Goal: Task Accomplishment & Management: Manage account settings

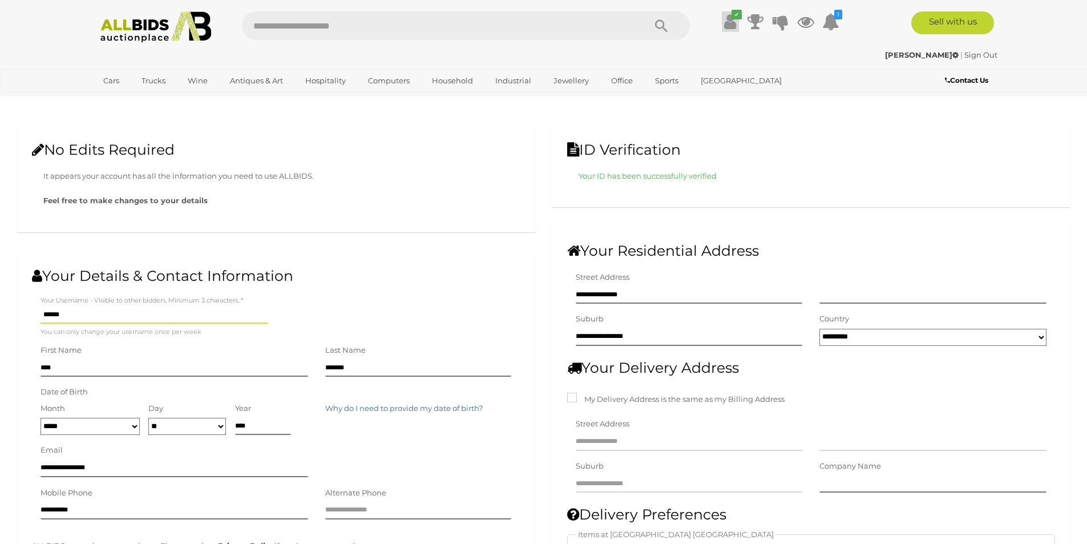
click at [726, 22] on icon at bounding box center [730, 21] width 12 height 21
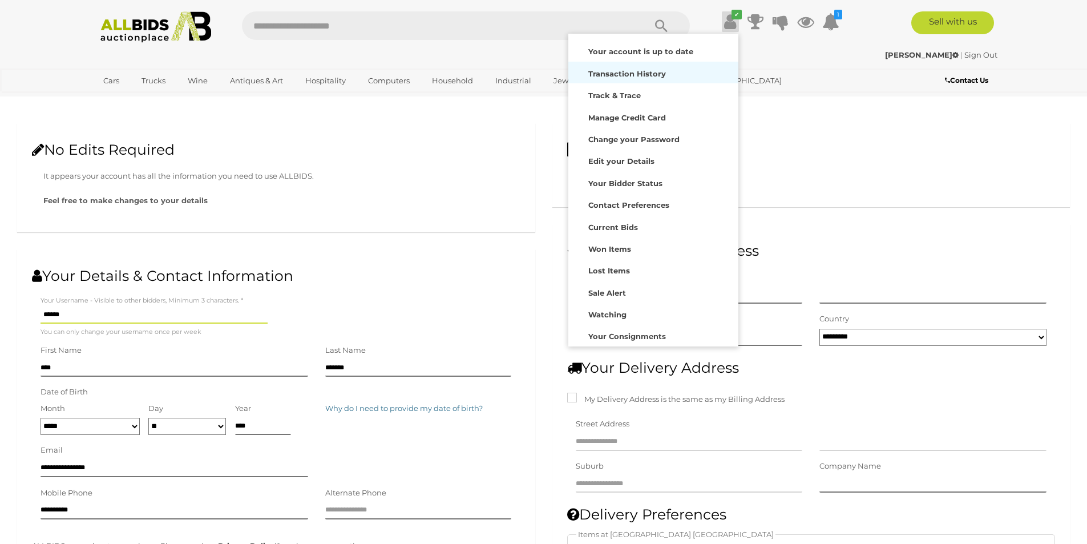
click at [643, 76] on strong "Transaction History" at bounding box center [627, 73] width 78 height 9
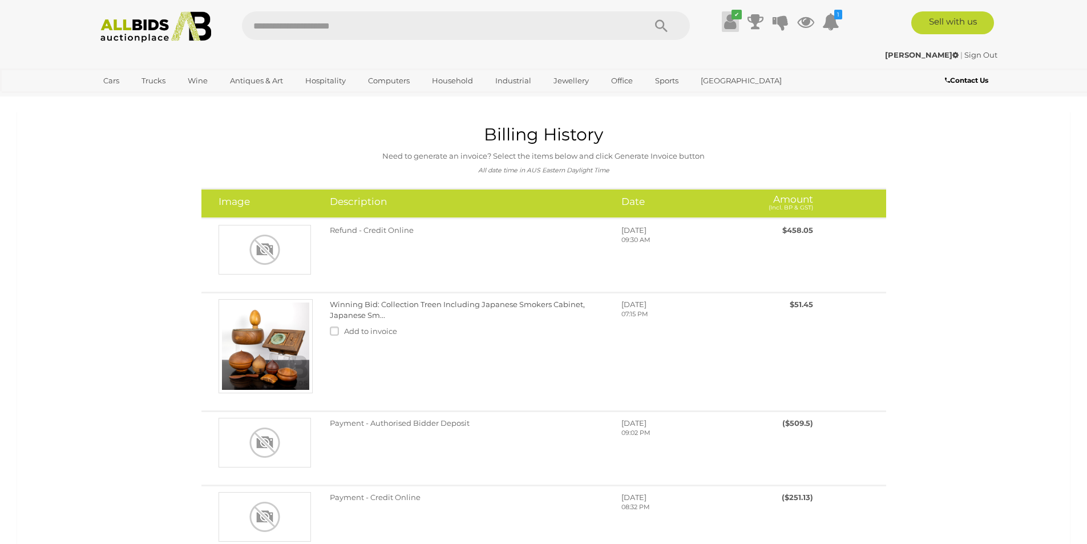
click at [734, 21] on icon at bounding box center [730, 21] width 12 height 21
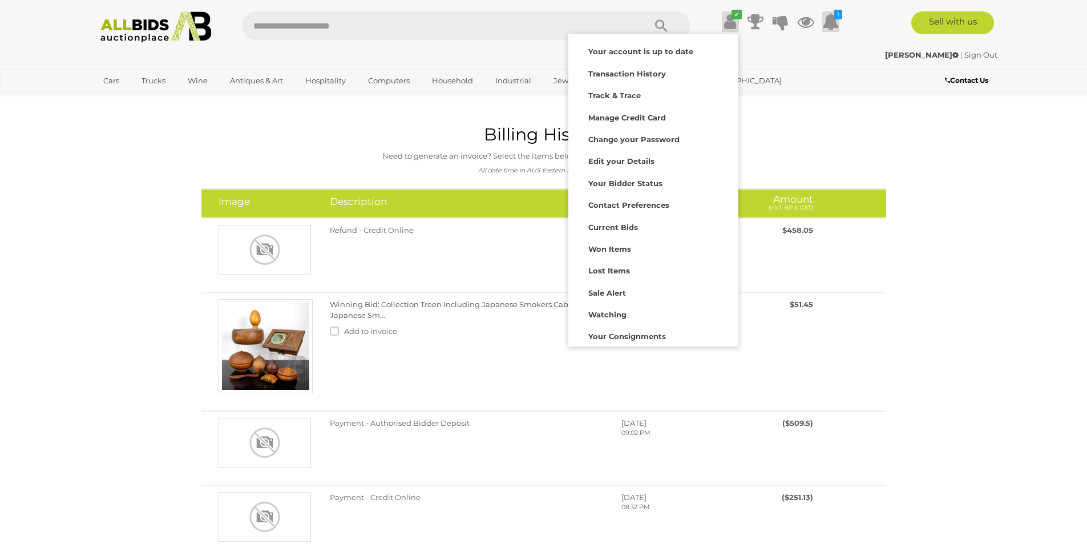
click at [835, 21] on icon at bounding box center [830, 21] width 17 height 21
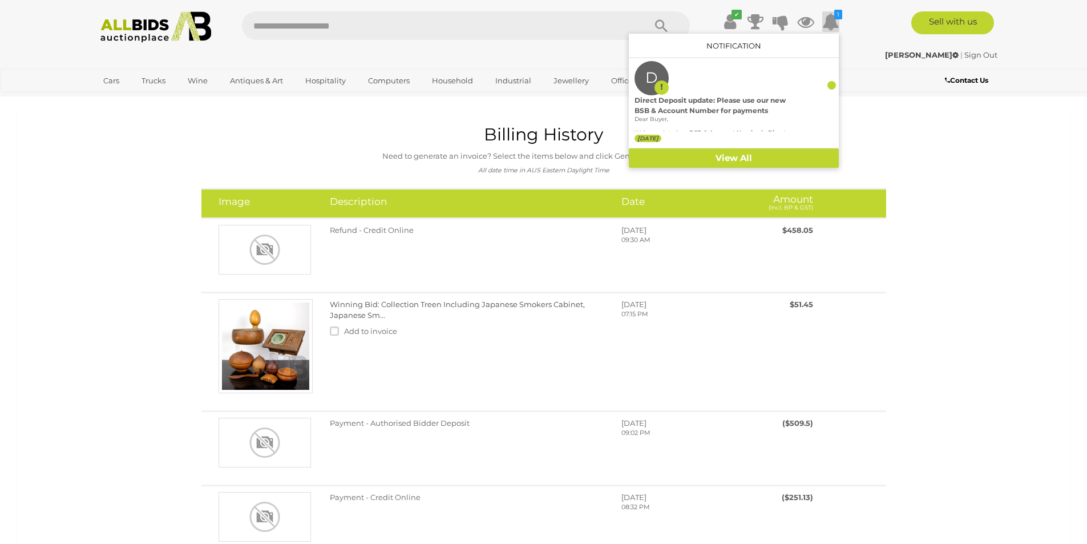
click at [900, 153] on p "Need to generate an invoice? Select the items below and click Generate Invoice …" at bounding box center [543, 156] width 1023 height 13
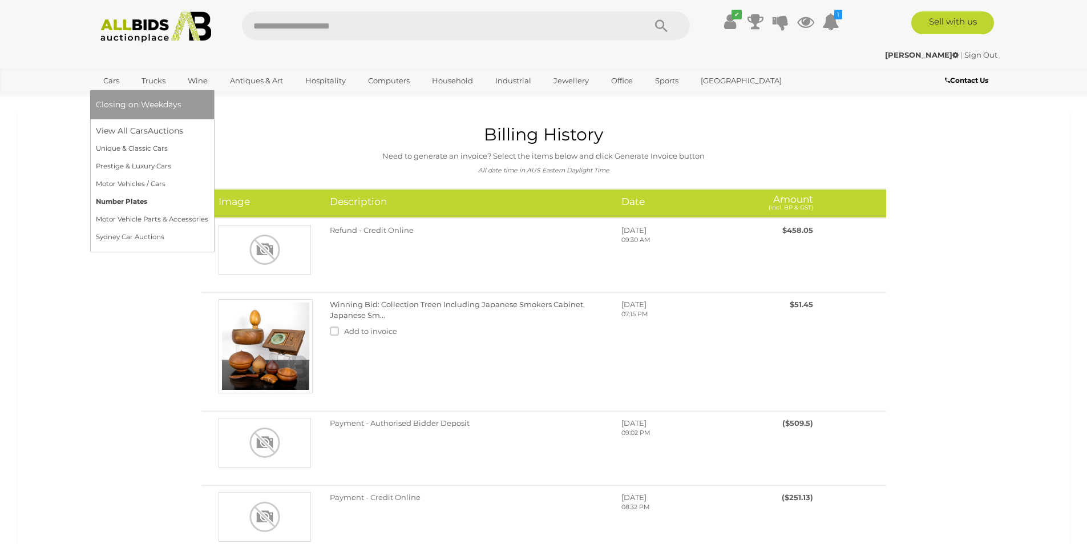
click at [136, 196] on link "Number Plates" at bounding box center [152, 202] width 112 height 18
